Goal: Task Accomplishment & Management: Use online tool/utility

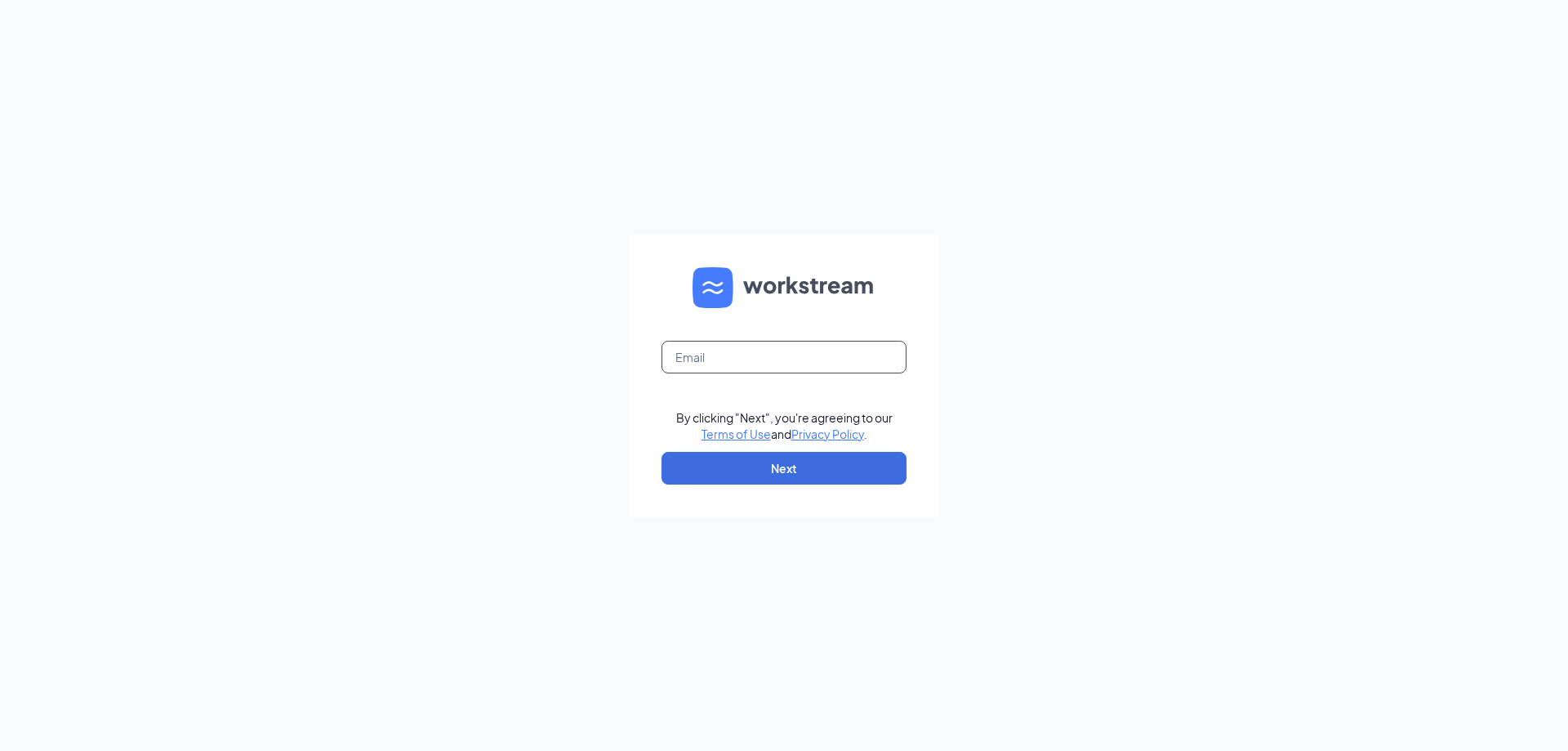
click at [777, 342] on input "text" at bounding box center [784, 357] width 245 height 32
type input "[EMAIL_ADDRESS][DOMAIN_NAME]"
click at [788, 469] on button "Next" at bounding box center [784, 468] width 245 height 32
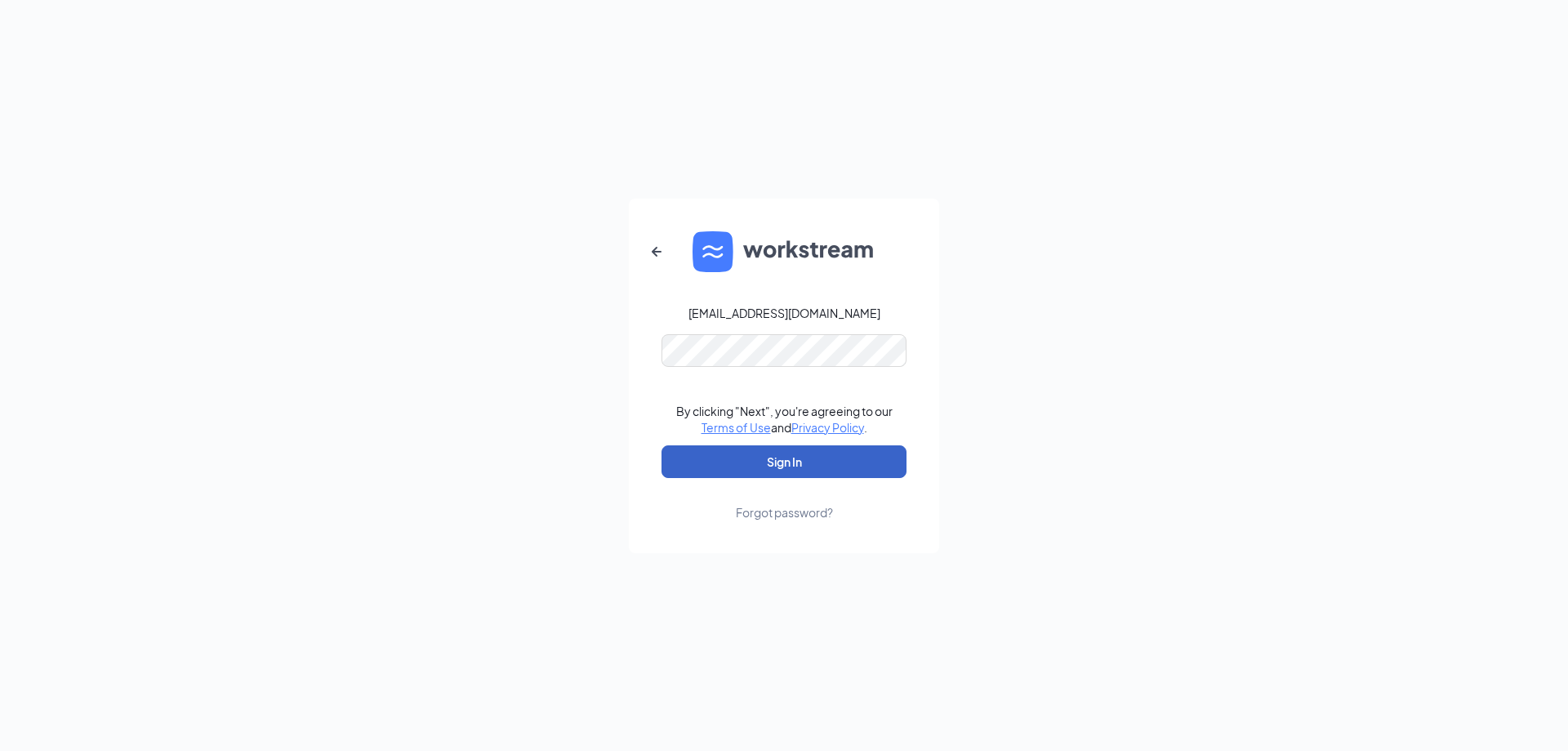
click at [781, 468] on button "Sign In" at bounding box center [784, 461] width 245 height 32
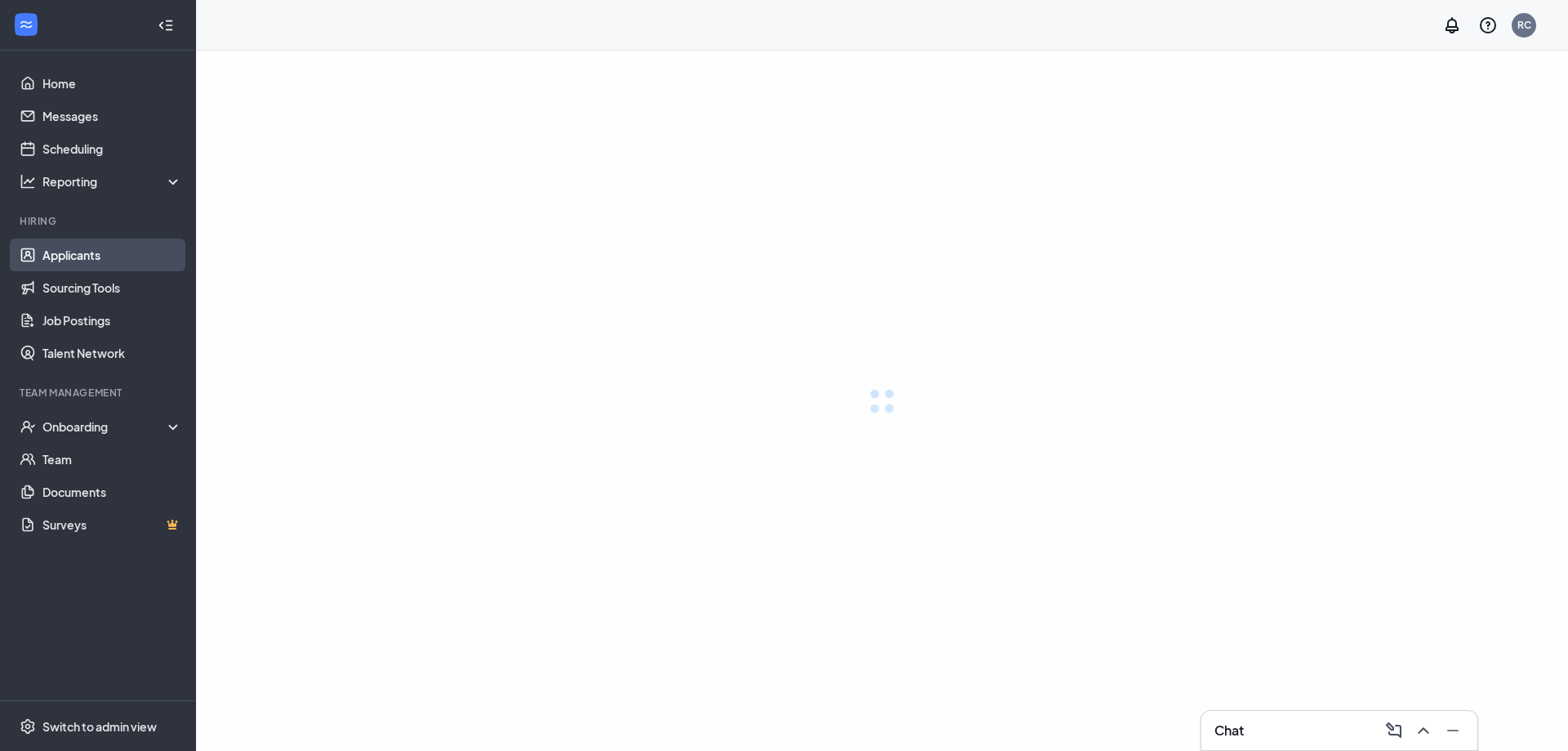
click at [55, 261] on link "Applicants" at bounding box center [113, 255] width 140 height 32
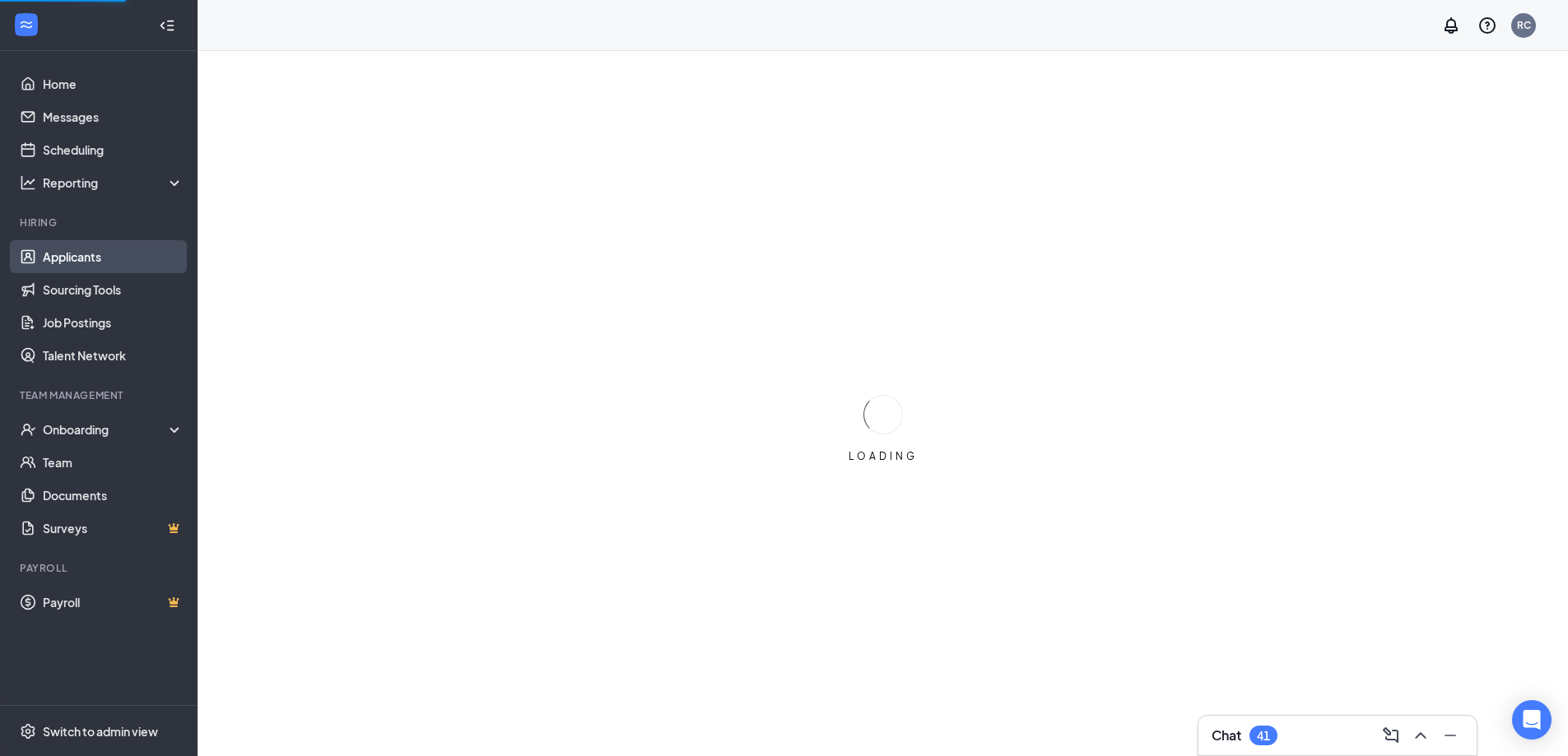
click at [57, 256] on link "Applicants" at bounding box center [114, 256] width 141 height 33
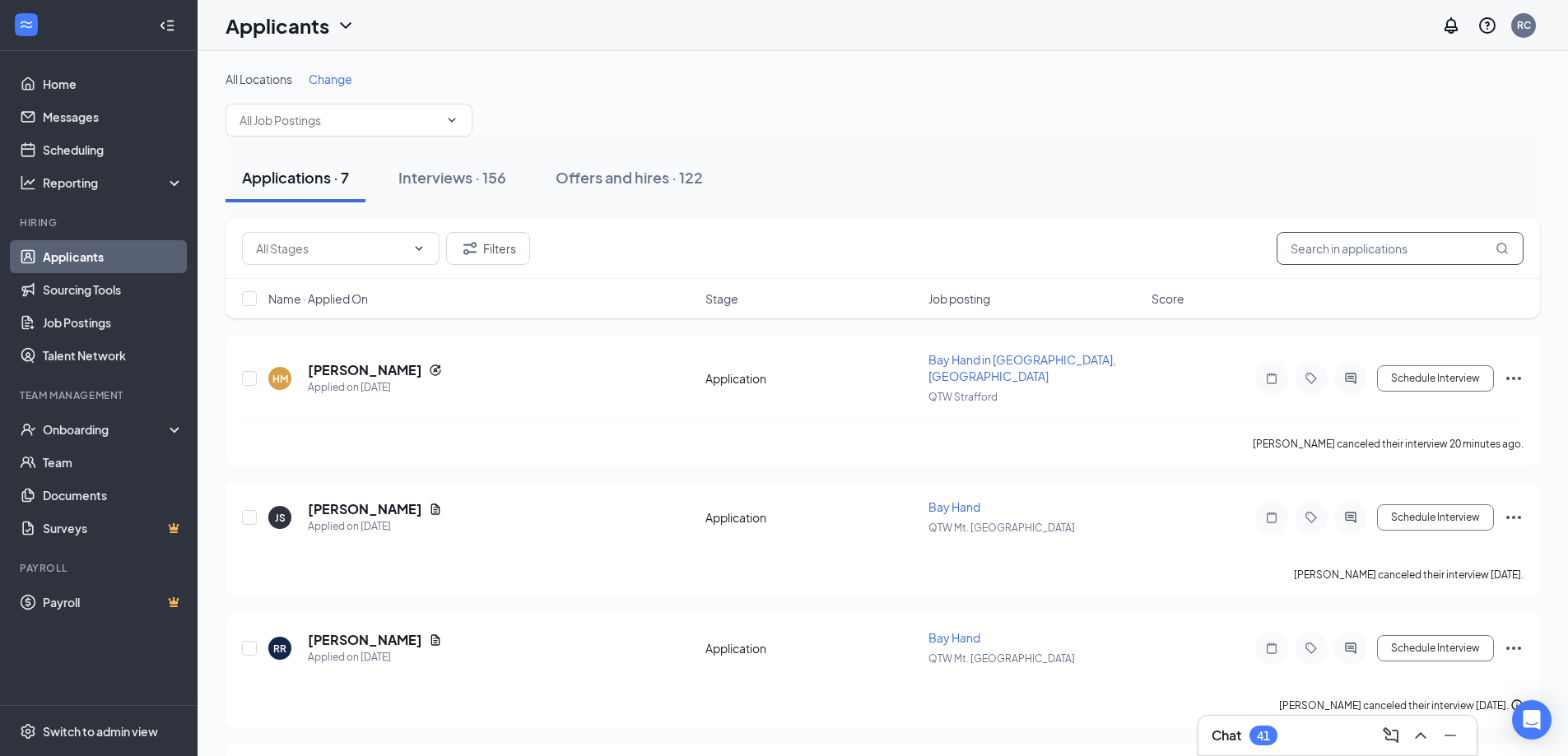
click at [1472, 245] on input "text" at bounding box center [1399, 249] width 247 height 33
type input "[PERSON_NAME]"
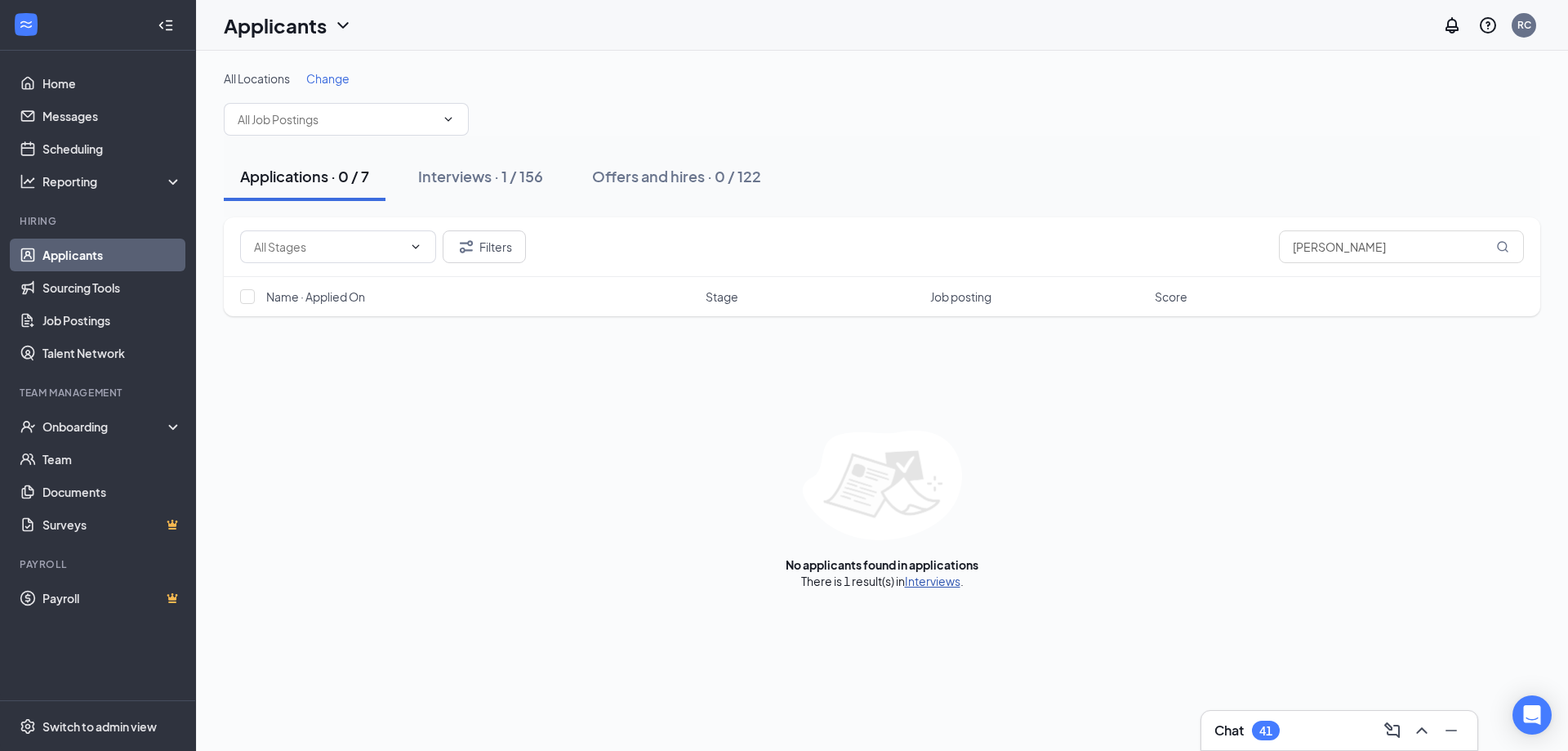
click at [957, 580] on link "Interviews" at bounding box center [933, 580] width 56 height 15
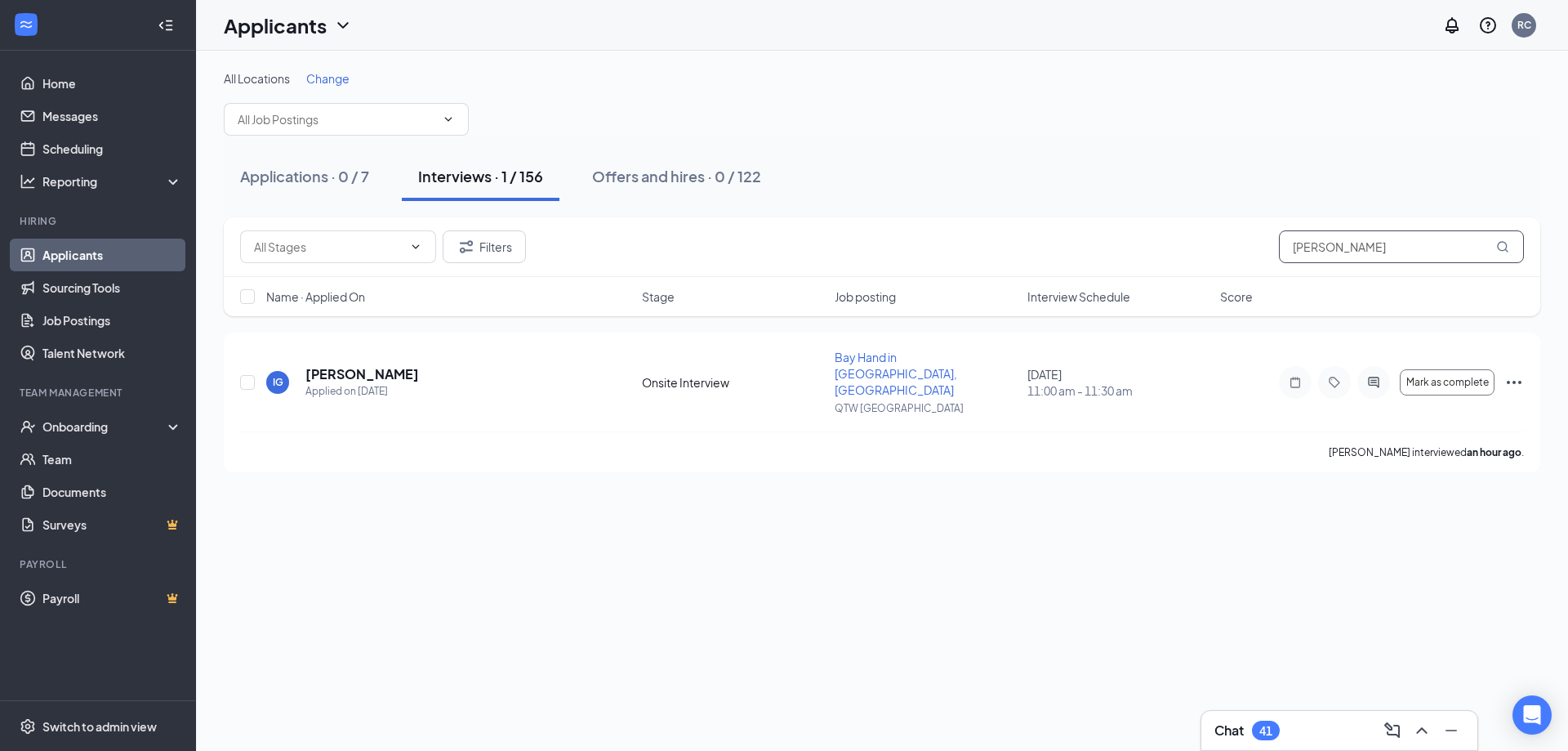
drag, startPoint x: 1221, startPoint y: 259, endPoint x: 1083, endPoint y: 259, distance: 138.0
click at [1083, 259] on div "Filters [PERSON_NAME]" at bounding box center [882, 247] width 1284 height 32
type input "harster"
